Goal: Information Seeking & Learning: Learn about a topic

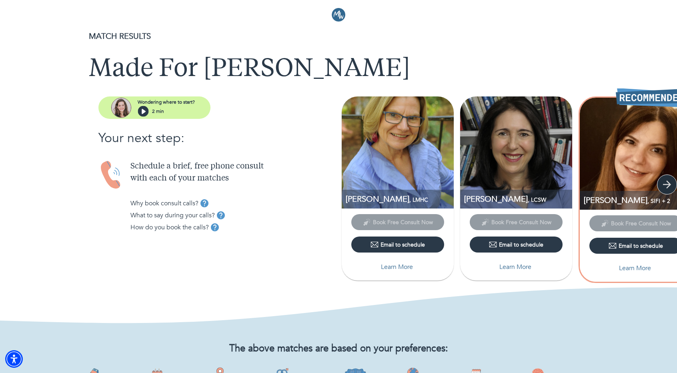
click at [667, 181] on icon "button" at bounding box center [667, 184] width 8 height 8
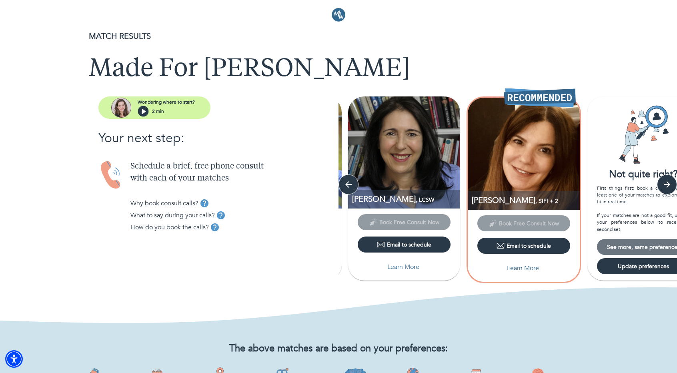
click at [630, 244] on span "See more, same preferences" at bounding box center [643, 247] width 86 height 8
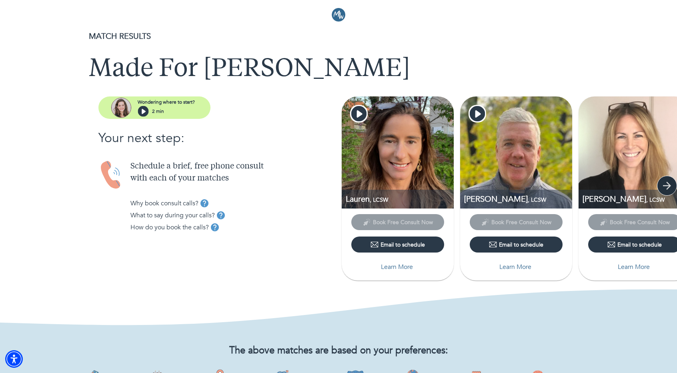
click at [661, 188] on icon "button" at bounding box center [667, 186] width 12 height 12
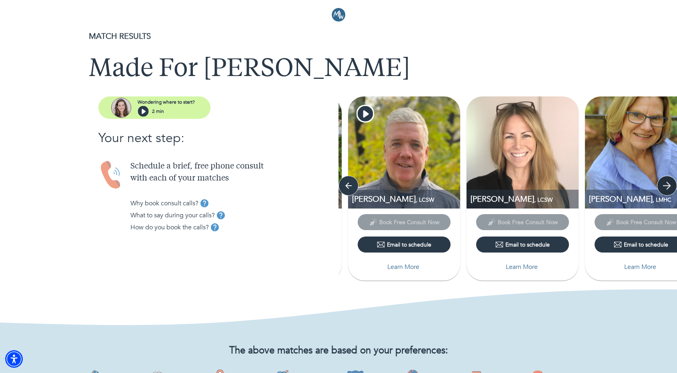
click at [666, 186] on icon "button" at bounding box center [667, 186] width 12 height 12
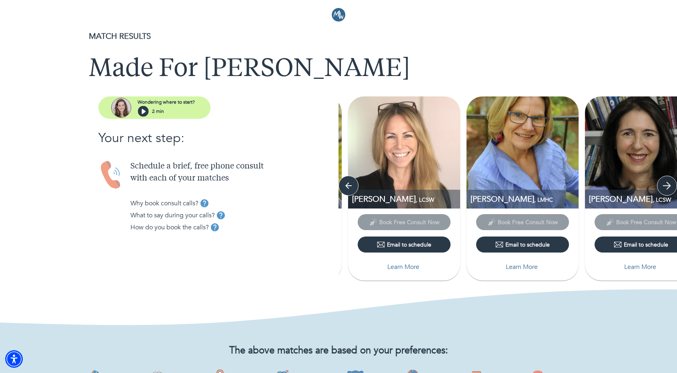
click at [666, 186] on icon "button" at bounding box center [667, 186] width 12 height 12
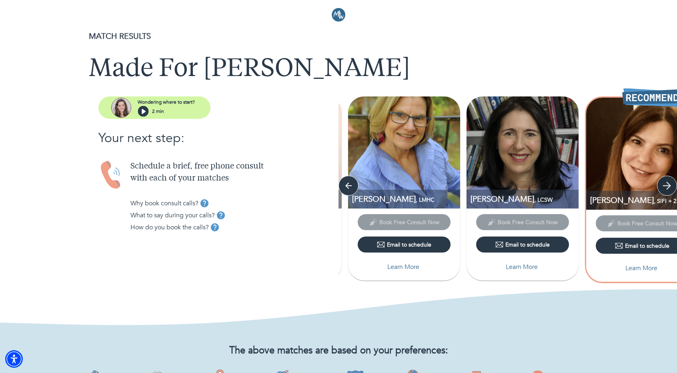
click at [666, 186] on icon "button" at bounding box center [667, 186] width 12 height 12
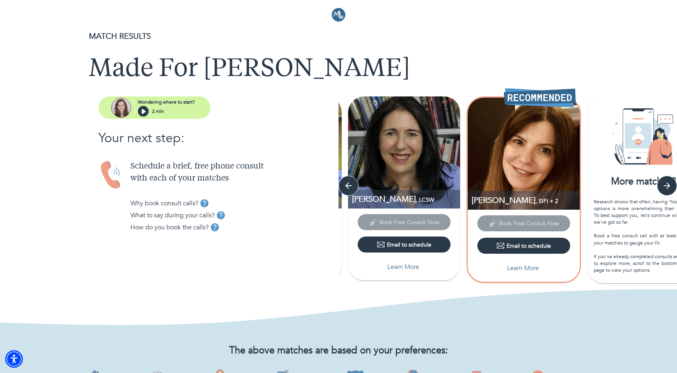
click at [515, 146] on img at bounding box center [524, 154] width 112 height 112
click at [532, 158] on img at bounding box center [524, 154] width 112 height 112
click at [533, 270] on p "Learn More" at bounding box center [523, 268] width 32 height 10
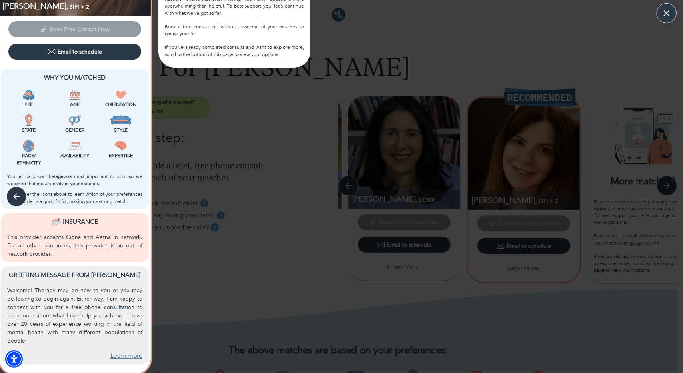
scroll to position [160, 0]
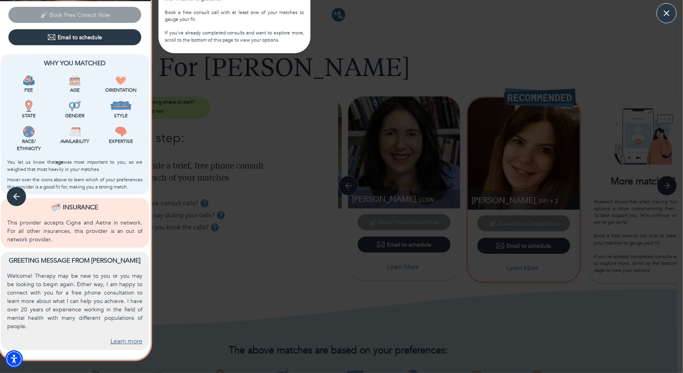
click at [124, 339] on link "Learn more" at bounding box center [126, 341] width 32 height 9
click at [666, 10] on icon "button" at bounding box center [666, 13] width 12 height 12
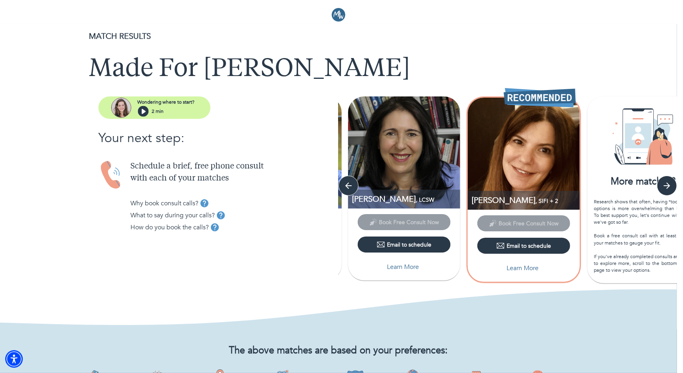
scroll to position [0, 0]
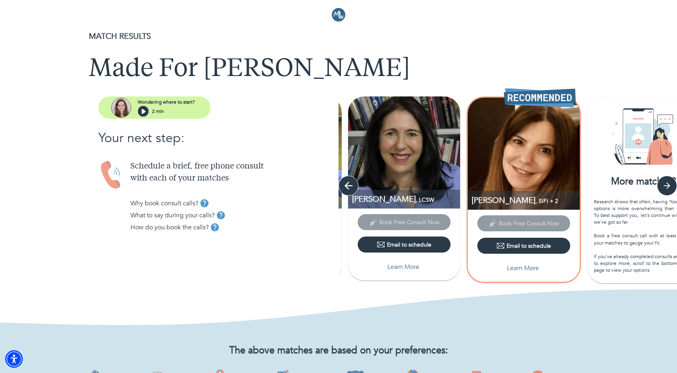
click at [348, 180] on icon "button" at bounding box center [348, 186] width 12 height 12
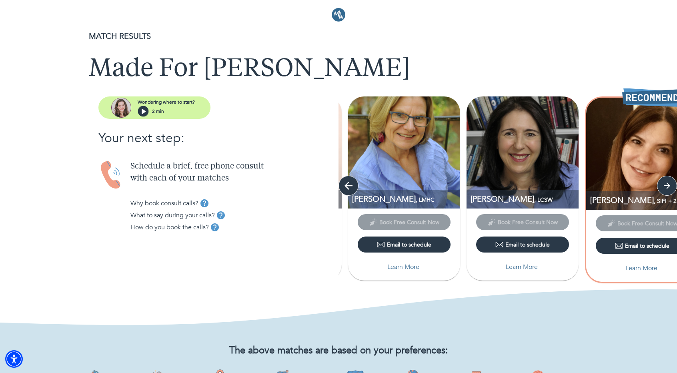
click at [348, 180] on icon "button" at bounding box center [348, 186] width 12 height 12
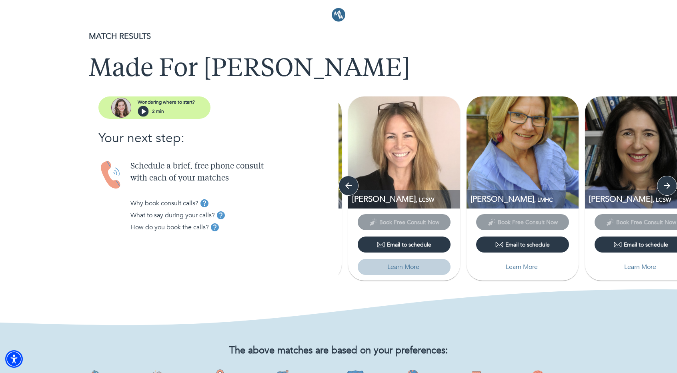
click at [404, 268] on p "Learn More" at bounding box center [403, 267] width 32 height 10
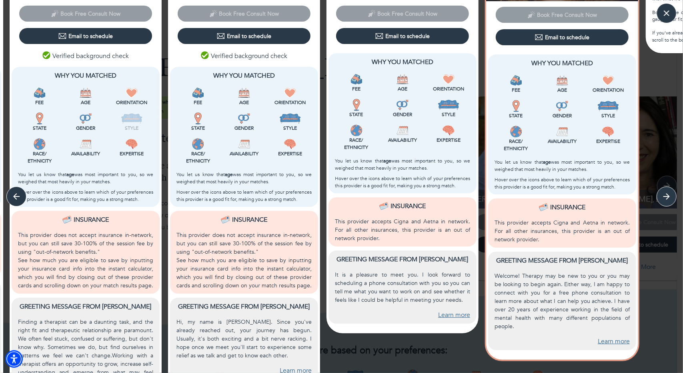
scroll to position [218, 0]
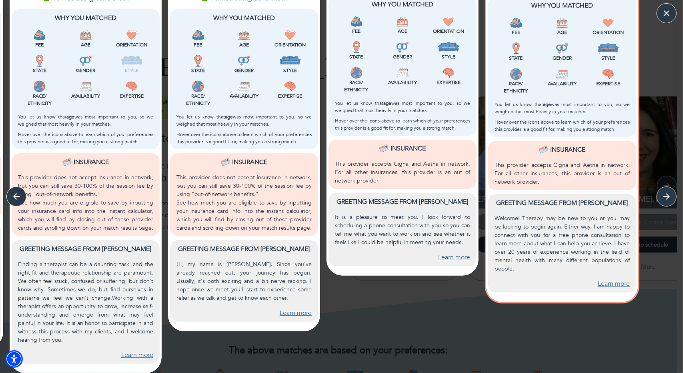
click at [134, 353] on link "Learn more" at bounding box center [137, 354] width 32 height 9
click at [661, 203] on button "button" at bounding box center [666, 196] width 20 height 20
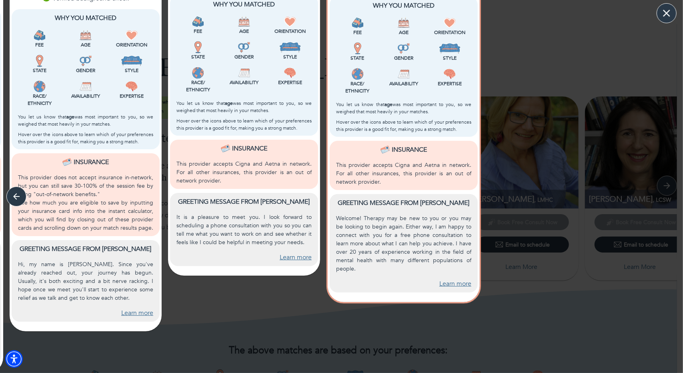
click at [671, 13] on icon "button" at bounding box center [666, 13] width 12 height 12
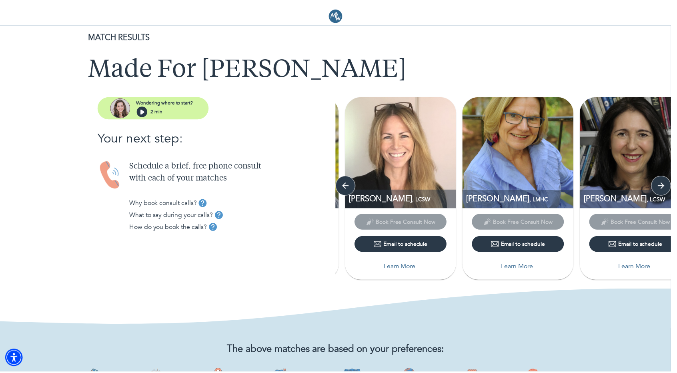
scroll to position [0, 0]
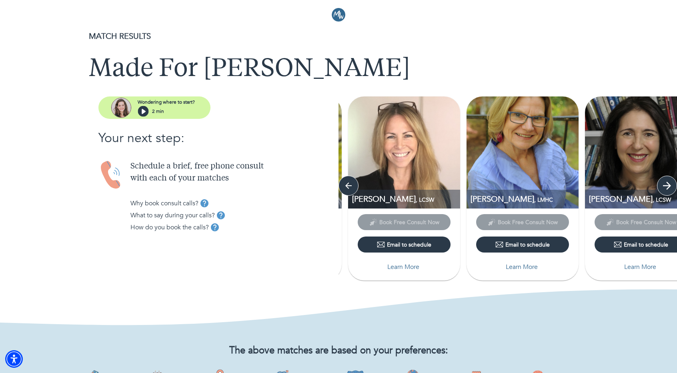
click at [668, 181] on icon "button" at bounding box center [667, 186] width 12 height 12
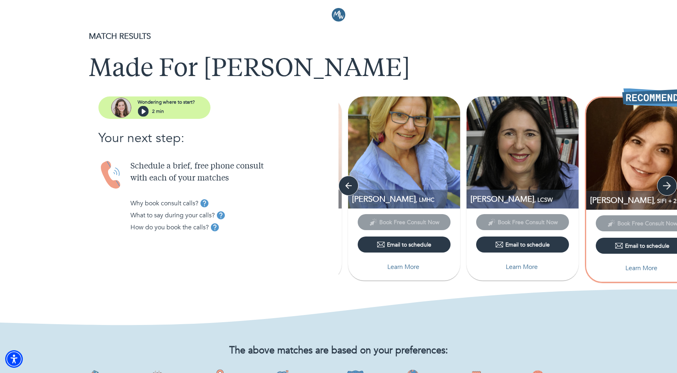
click at [668, 181] on icon "button" at bounding box center [667, 186] width 12 height 12
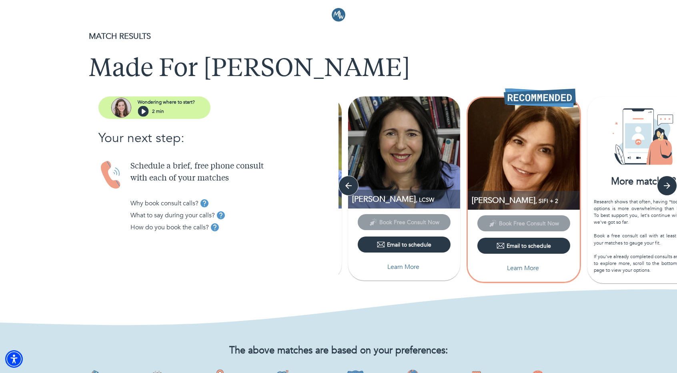
drag, startPoint x: 623, startPoint y: 232, endPoint x: 652, endPoint y: 203, distance: 40.5
click at [624, 229] on div "Research shows that often, having *too many* options is more overwhelming than …" at bounding box center [643, 236] width 99 height 76
click at [664, 188] on icon "button" at bounding box center [667, 186] width 12 height 12
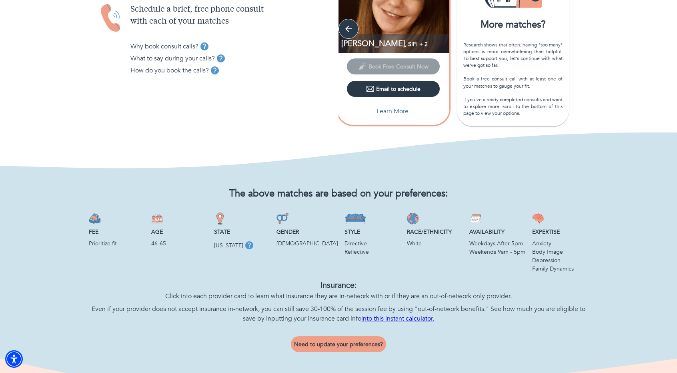
scroll to position [280, 0]
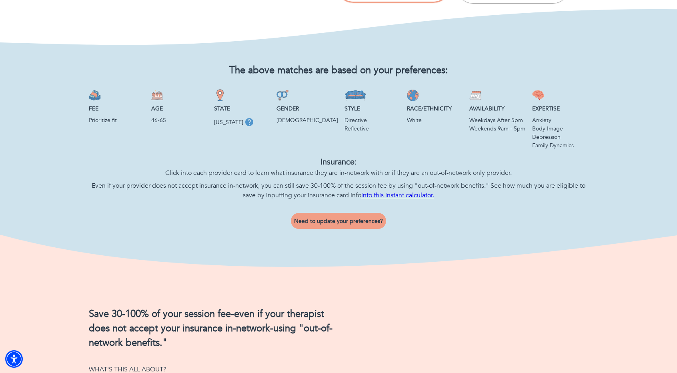
click at [653, 128] on div "The above matches are based on your preferences: Fee Prioritize fit Age [DEMOGR…" at bounding box center [338, 162] width 677 height 226
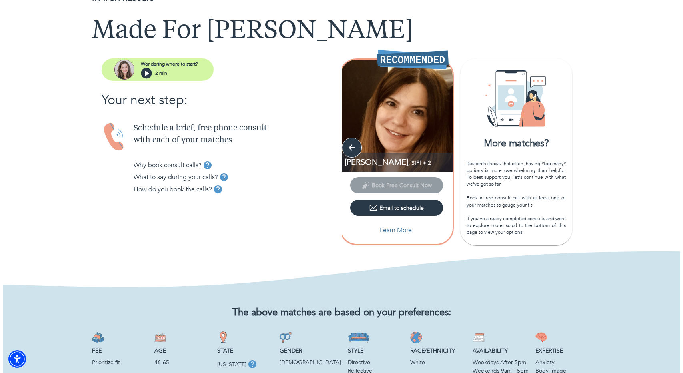
scroll to position [0, 0]
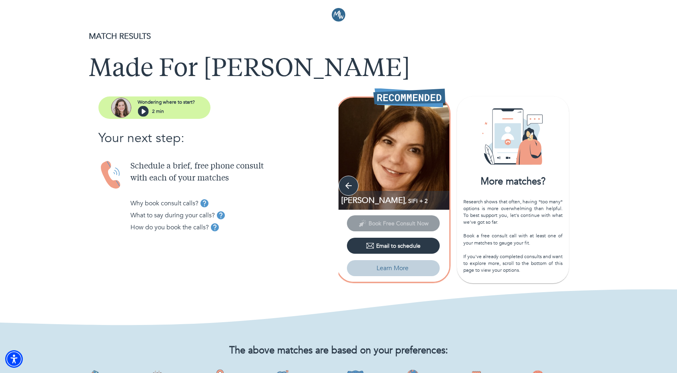
click at [388, 269] on p "Learn More" at bounding box center [392, 268] width 32 height 10
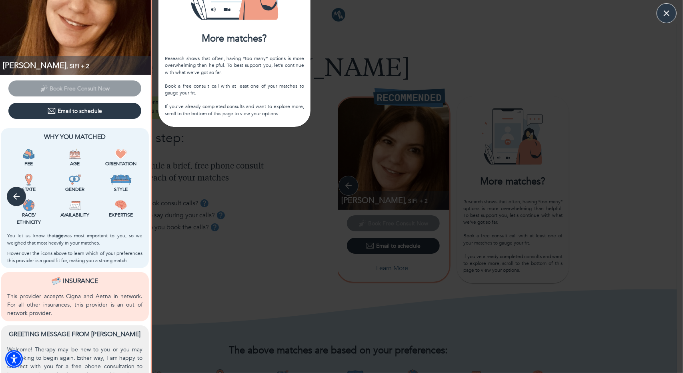
scroll to position [218, 0]
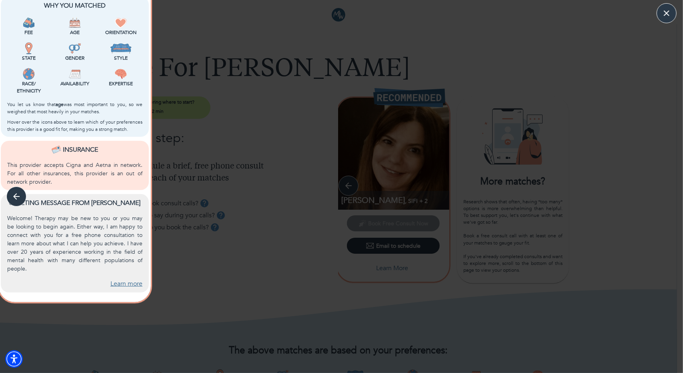
click at [130, 283] on link "Learn more" at bounding box center [126, 283] width 32 height 9
click at [666, 10] on icon "button" at bounding box center [667, 13] width 10 height 10
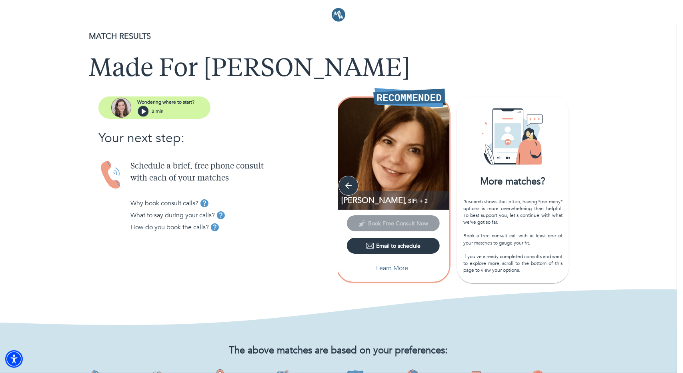
scroll to position [0, 0]
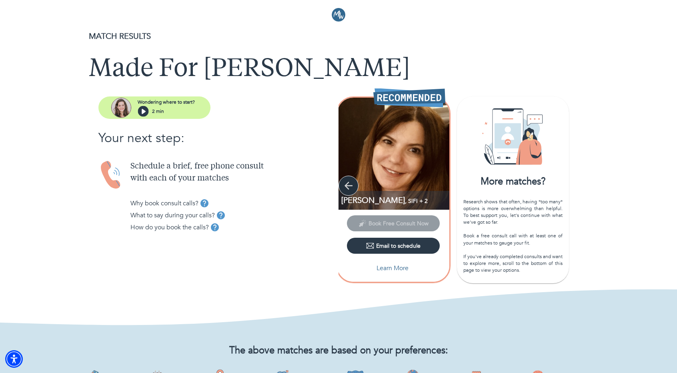
click at [349, 178] on button "button" at bounding box center [348, 186] width 20 height 20
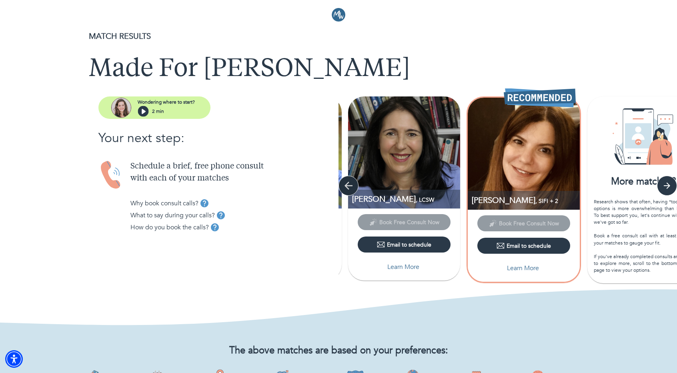
click at [347, 188] on icon "button" at bounding box center [348, 186] width 12 height 12
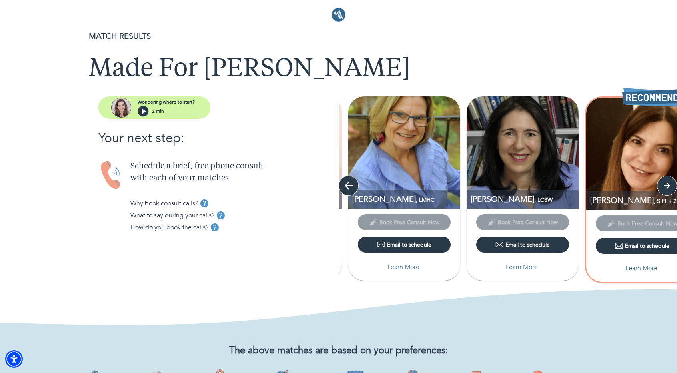
click at [347, 188] on icon "button" at bounding box center [348, 186] width 12 height 12
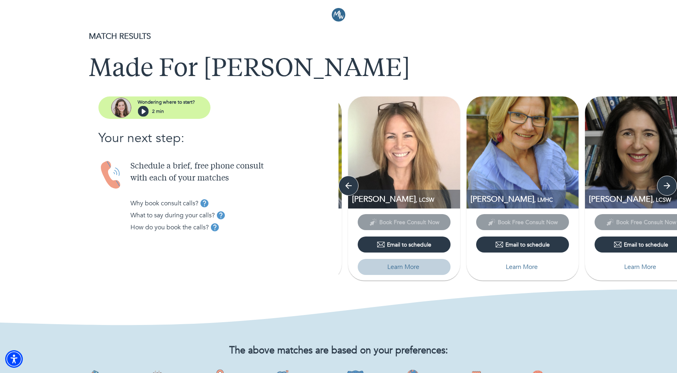
click at [398, 269] on p "Learn More" at bounding box center [403, 267] width 32 height 10
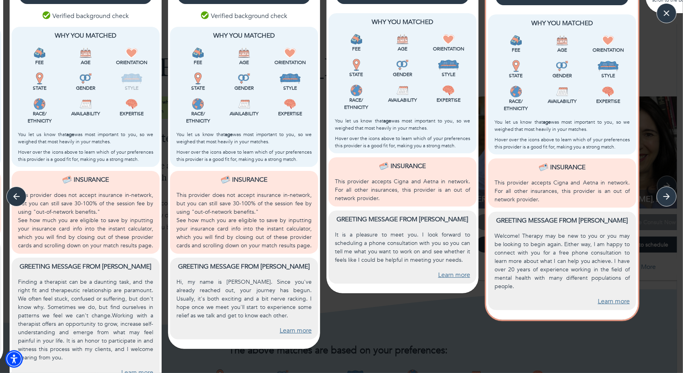
scroll to position [218, 0]
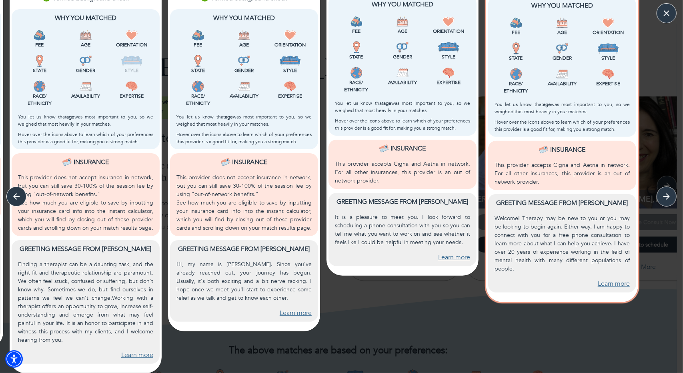
click at [129, 352] on link "Learn more" at bounding box center [137, 354] width 32 height 9
click at [667, 8] on icon "button" at bounding box center [666, 13] width 12 height 12
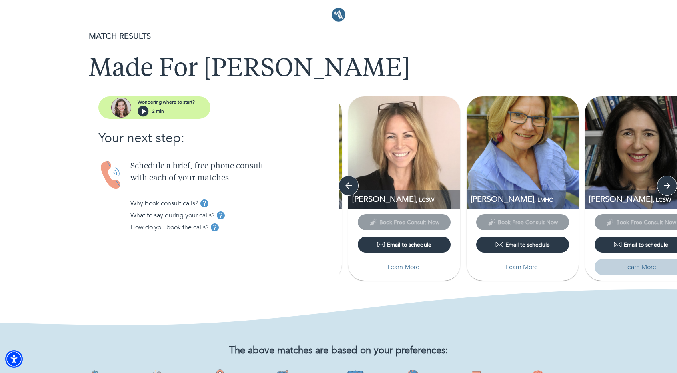
click at [628, 269] on p "Learn More" at bounding box center [640, 267] width 32 height 10
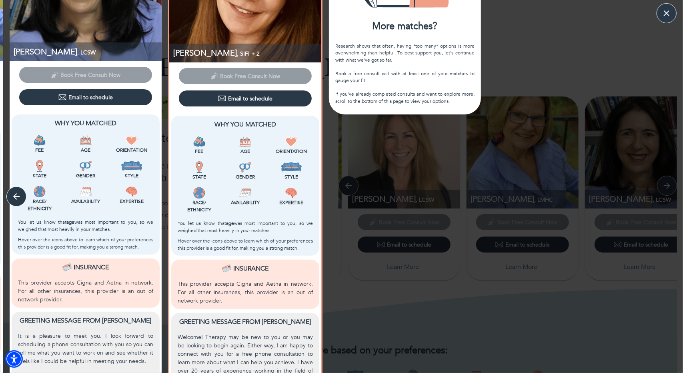
scroll to position [160, 0]
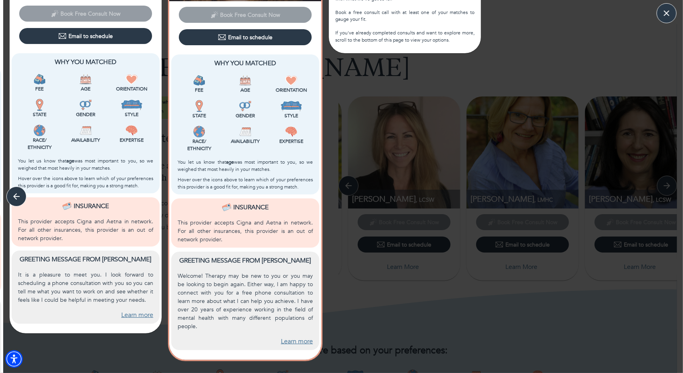
click at [147, 311] on link "Learn more" at bounding box center [137, 314] width 32 height 9
click at [671, 15] on icon "button" at bounding box center [666, 13] width 12 height 12
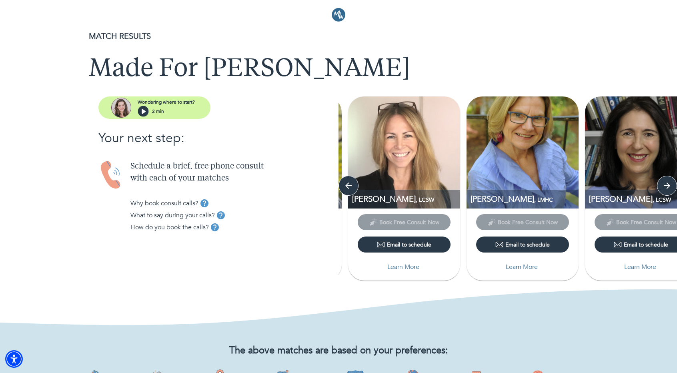
click at [514, 271] on p "Learn More" at bounding box center [522, 267] width 32 height 10
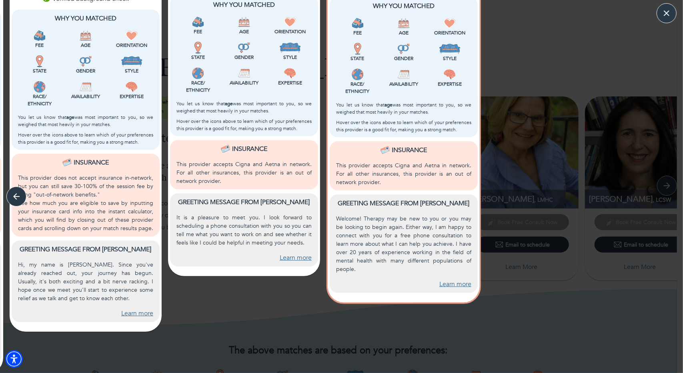
scroll to position [218, 0]
click at [137, 312] on link "Learn more" at bounding box center [137, 312] width 32 height 9
click at [665, 14] on icon "button" at bounding box center [666, 13] width 7 height 7
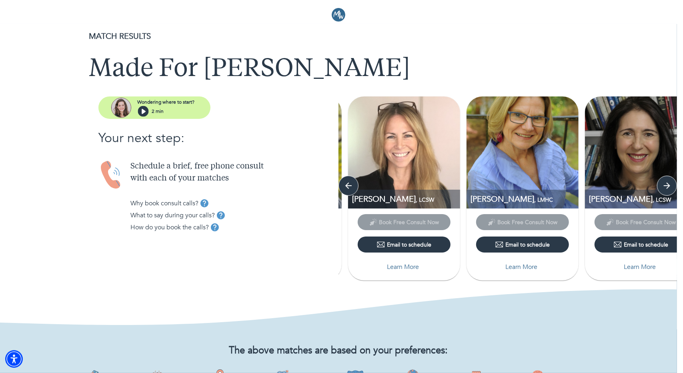
scroll to position [0, 0]
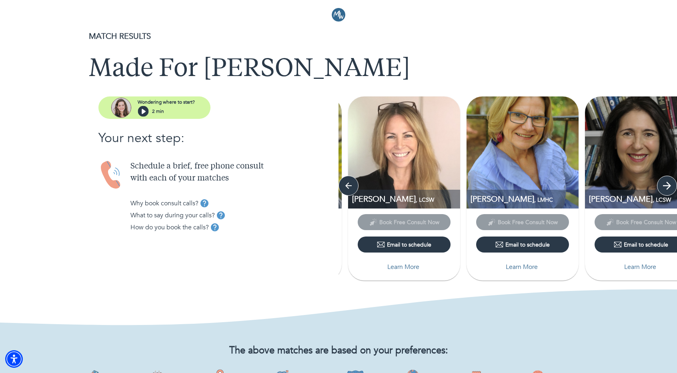
click at [665, 185] on icon "button" at bounding box center [667, 186] width 8 height 8
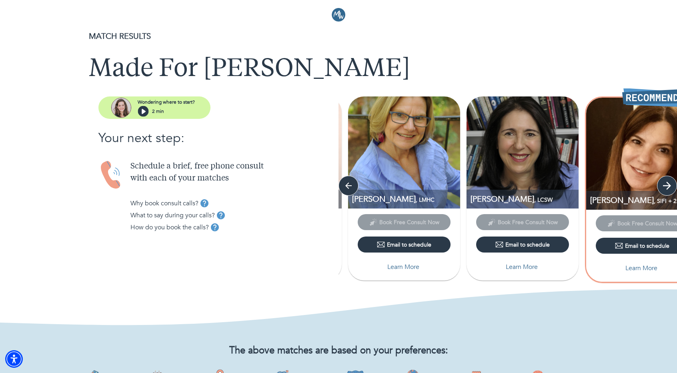
click at [665, 185] on icon "button" at bounding box center [667, 186] width 8 height 8
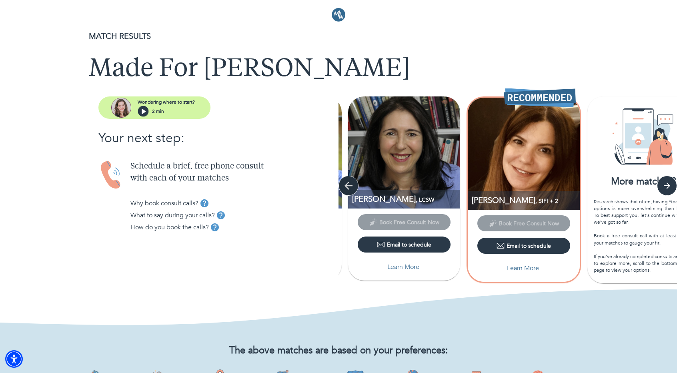
click at [344, 186] on icon "button" at bounding box center [348, 186] width 12 height 12
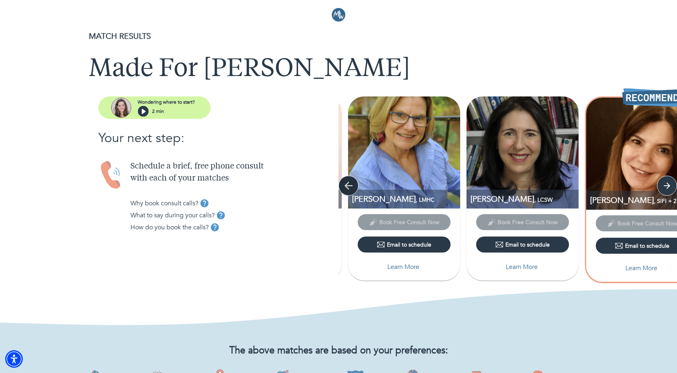
click at [345, 184] on icon "button" at bounding box center [348, 186] width 12 height 12
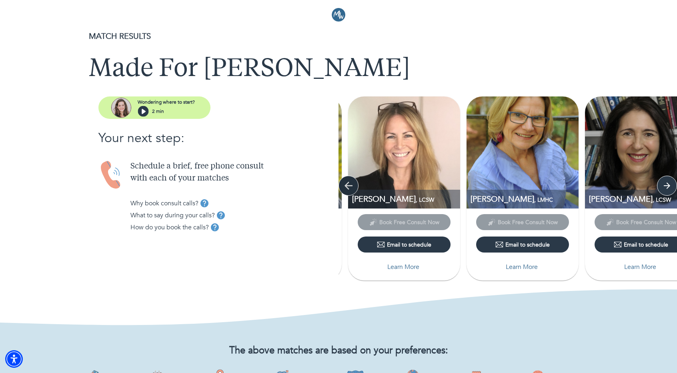
click at [345, 184] on icon "button" at bounding box center [348, 186] width 12 height 12
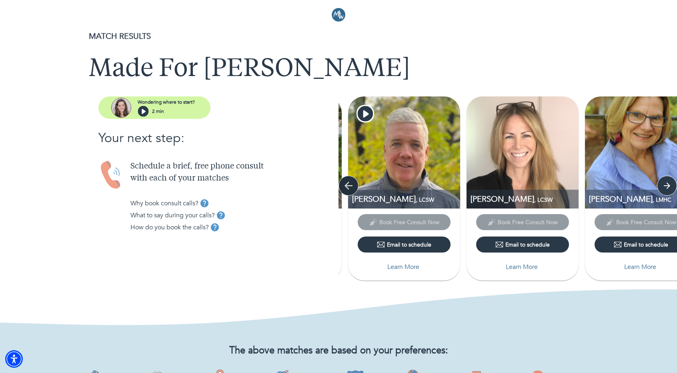
click at [345, 184] on icon "button" at bounding box center [348, 186] width 12 height 12
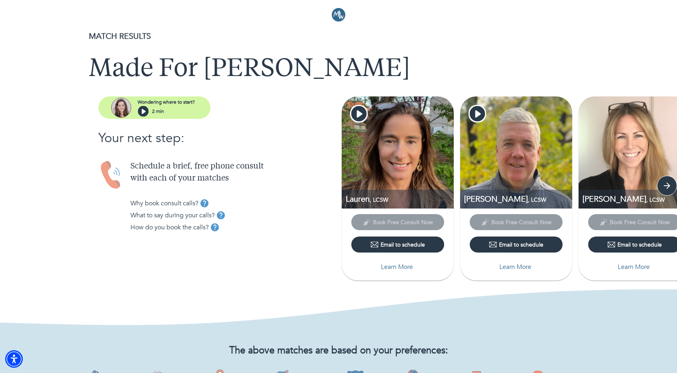
click at [388, 268] on p "Learn More" at bounding box center [397, 267] width 32 height 10
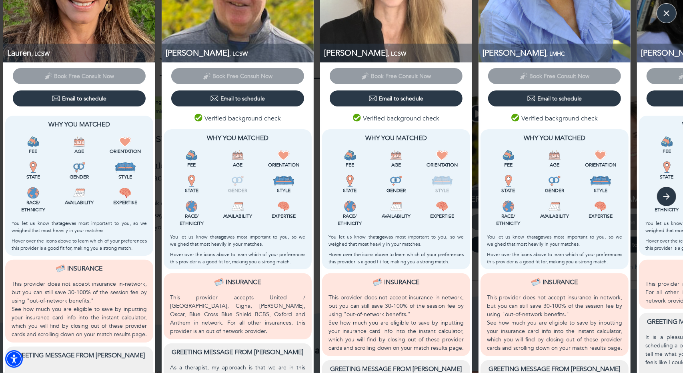
scroll to position [218, 0]
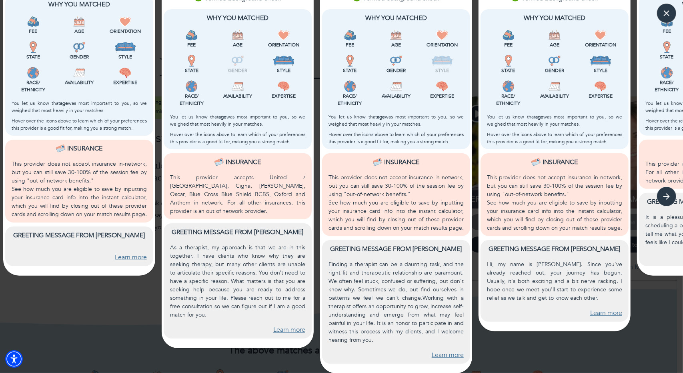
click at [133, 257] on link "Learn more" at bounding box center [131, 257] width 32 height 9
click at [668, 12] on icon "button" at bounding box center [666, 13] width 12 height 12
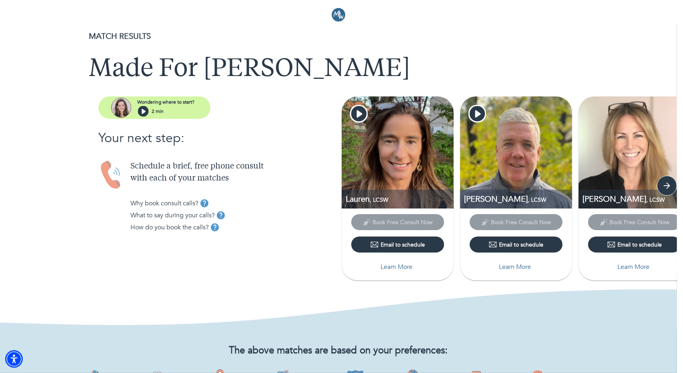
scroll to position [0, 0]
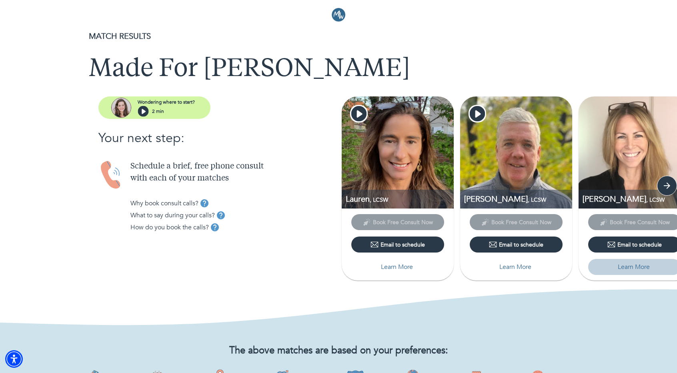
click at [634, 270] on p "Learn More" at bounding box center [634, 267] width 32 height 10
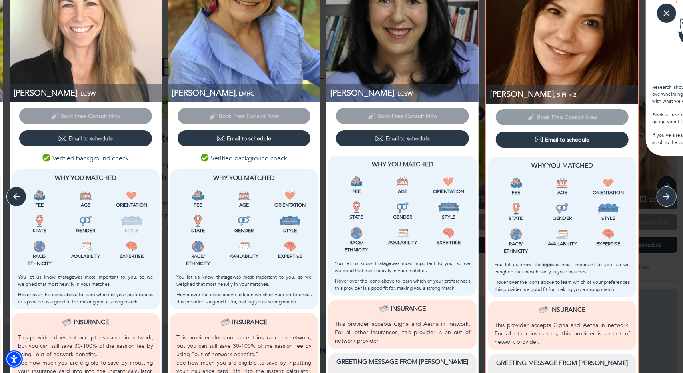
scroll to position [218, 0]
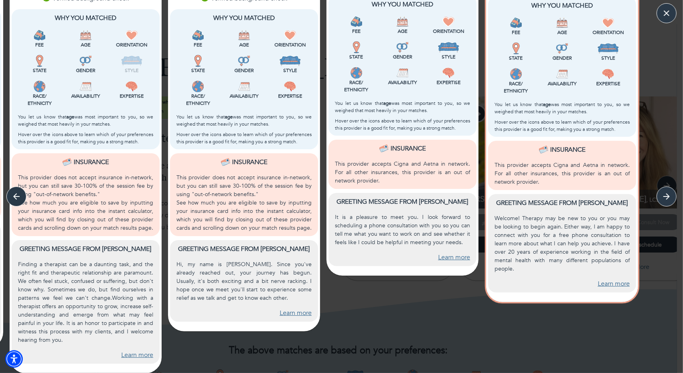
click at [142, 353] on link "Learn more" at bounding box center [137, 354] width 32 height 9
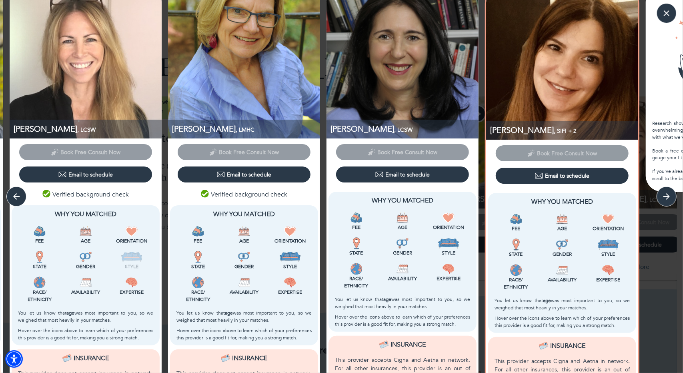
scroll to position [0, 0]
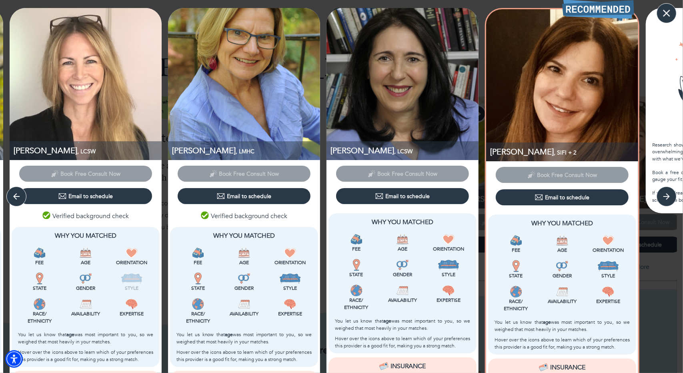
click at [661, 9] on icon "button" at bounding box center [666, 13] width 12 height 12
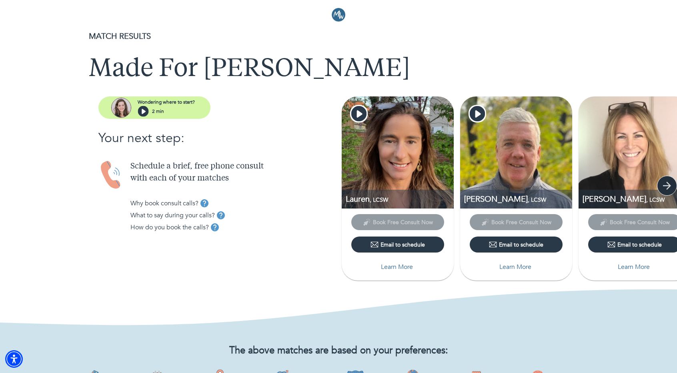
click at [668, 184] on icon "button" at bounding box center [667, 186] width 12 height 12
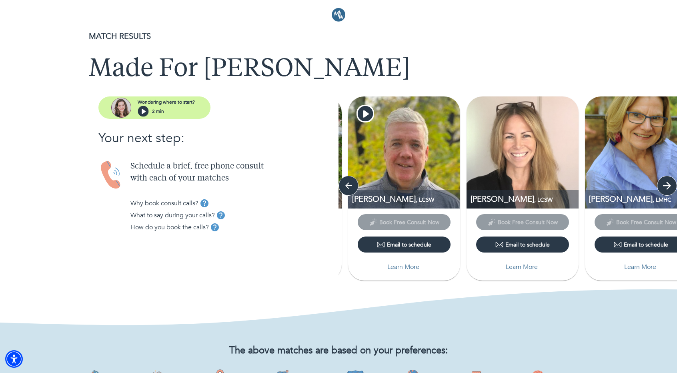
click at [668, 184] on icon "button" at bounding box center [667, 186] width 12 height 12
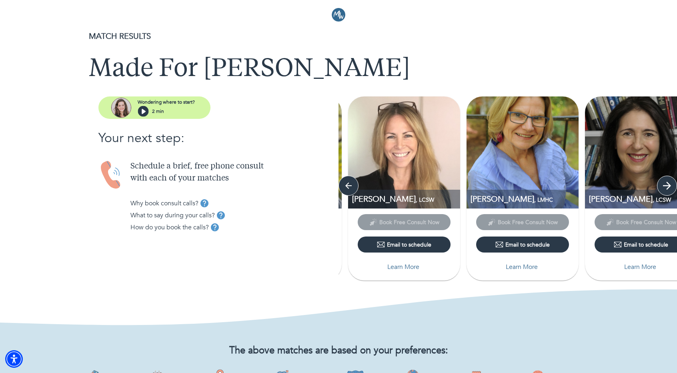
click at [668, 184] on icon "button" at bounding box center [667, 186] width 12 height 12
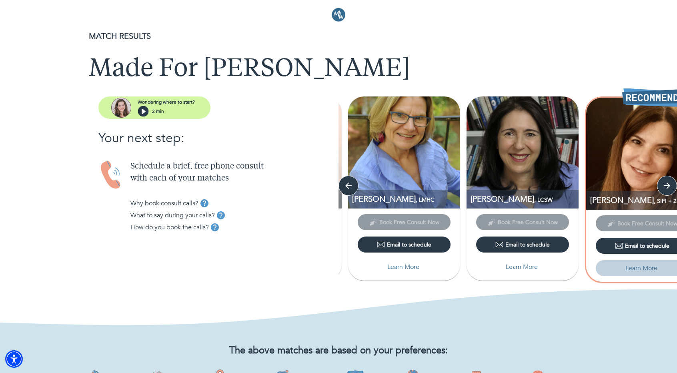
click at [629, 270] on p "Learn More" at bounding box center [641, 268] width 32 height 10
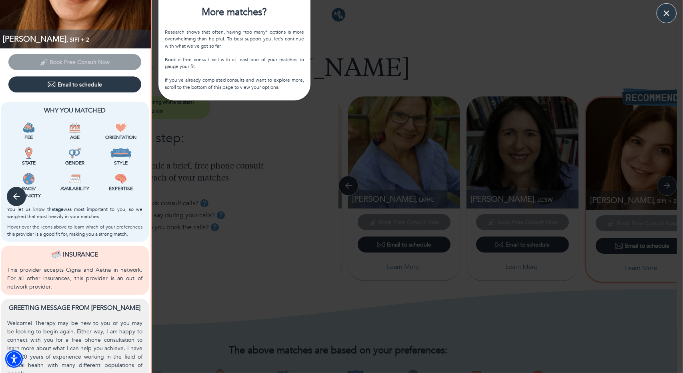
scroll to position [218, 0]
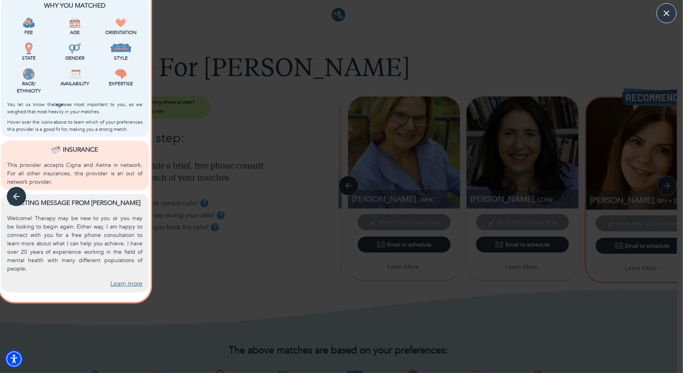
click at [127, 282] on link "Learn more" at bounding box center [126, 283] width 32 height 9
